Goal: Task Accomplishment & Management: Complete application form

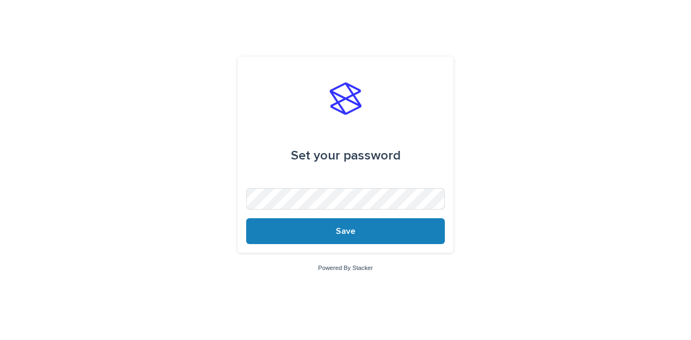
click at [319, 117] on form "Set your password Save" at bounding box center [345, 154] width 199 height 179
drag, startPoint x: 319, startPoint y: 210, endPoint x: 150, endPoint y: 133, distance: 185.9
click at [150, 133] on div "Set your password Save Powered By Stacker" at bounding box center [345, 170] width 691 height 340
click at [246, 219] on button "Save" at bounding box center [345, 232] width 199 height 26
